Goal: Task Accomplishment & Management: Use online tool/utility

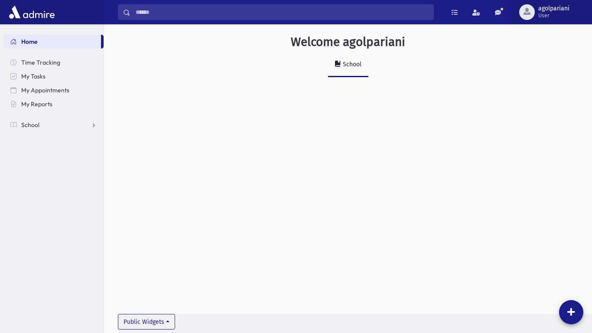
click at [554, 13] on span "User" at bounding box center [553, 15] width 31 height 7
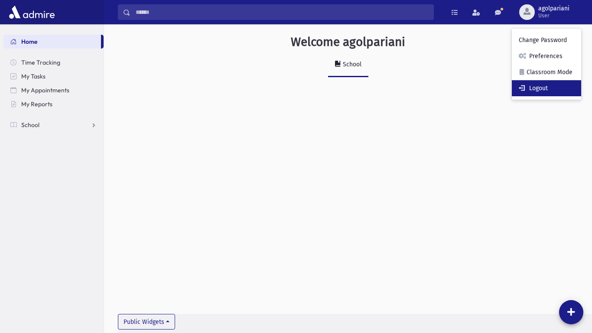
click at [547, 88] on link "Logout" at bounding box center [546, 88] width 69 height 16
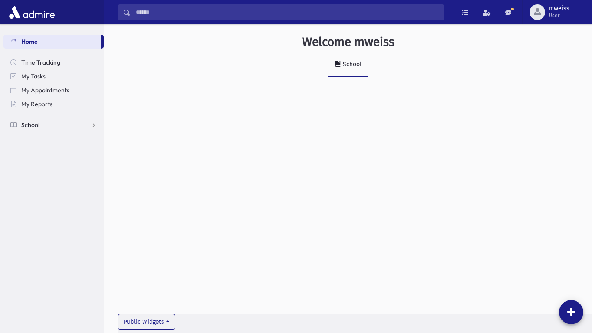
click at [32, 130] on link "School" at bounding box center [53, 125] width 100 height 14
click at [43, 151] on span "Attendance" at bounding box center [42, 153] width 32 height 8
click at [42, 173] on link "List" at bounding box center [53, 180] width 100 height 14
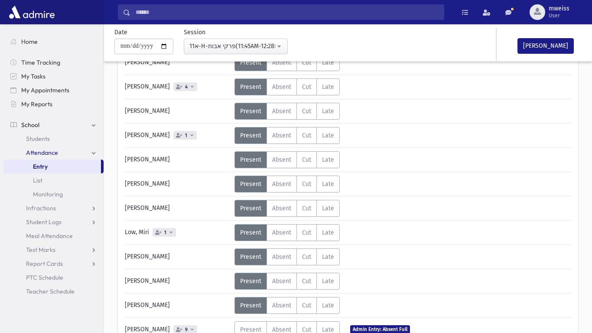
scroll to position [153, 0]
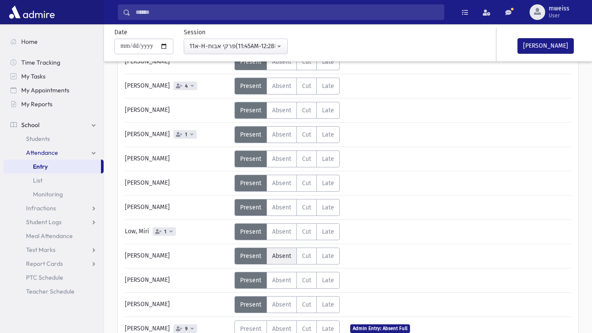
click at [282, 256] on span "Absent" at bounding box center [281, 255] width 19 height 7
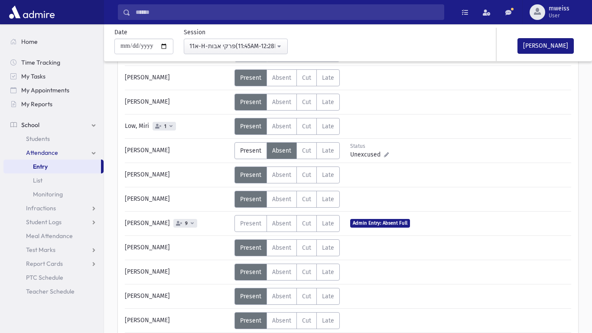
scroll to position [259, 0]
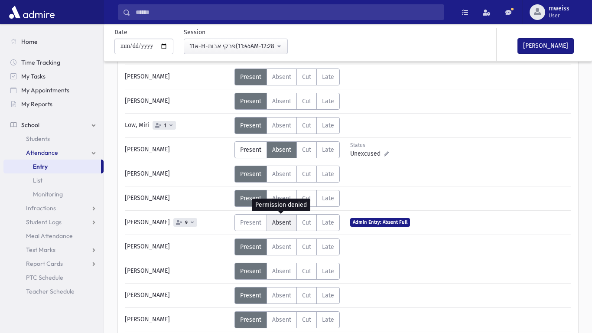
click at [279, 223] on span "Absent" at bounding box center [281, 222] width 19 height 7
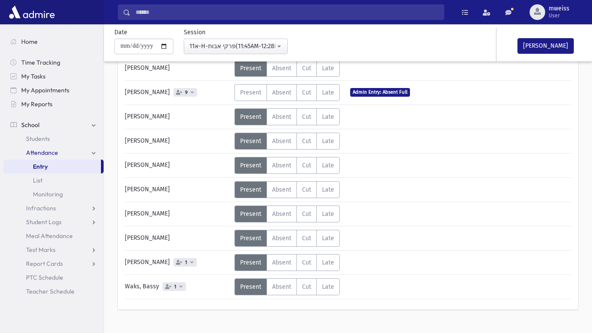
scroll to position [391, 0]
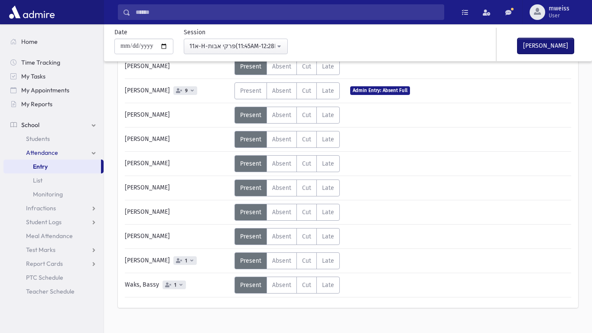
click at [550, 42] on button "Mark Done" at bounding box center [545, 46] width 56 height 16
